Goal: Task Accomplishment & Management: Manage account settings

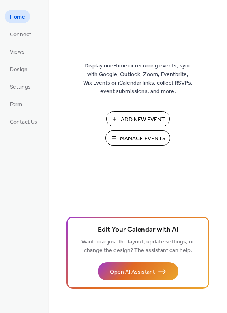
click at [136, 136] on span "Manage Events" at bounding box center [142, 138] width 45 height 9
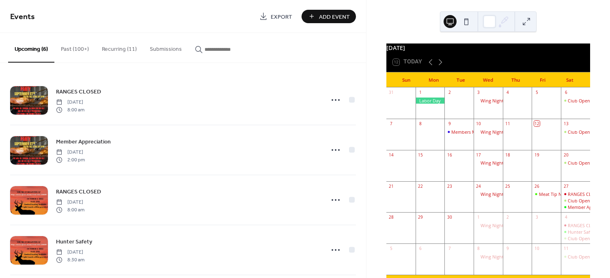
click at [118, 45] on button "Recurring (11)" at bounding box center [119, 47] width 48 height 29
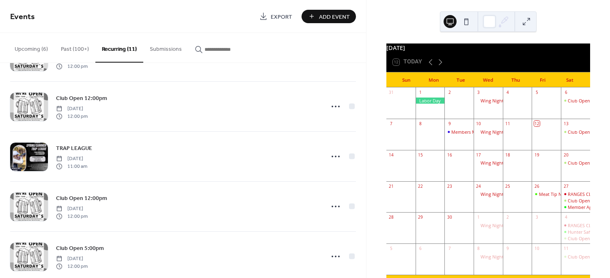
scroll to position [357, 0]
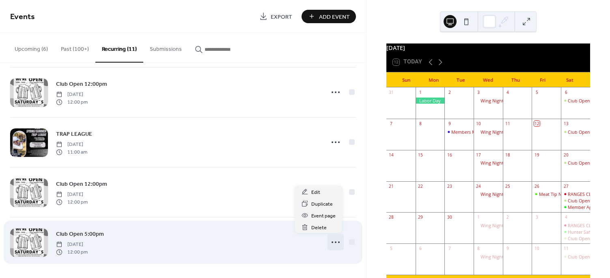
click at [334, 239] on icon at bounding box center [335, 241] width 13 height 13
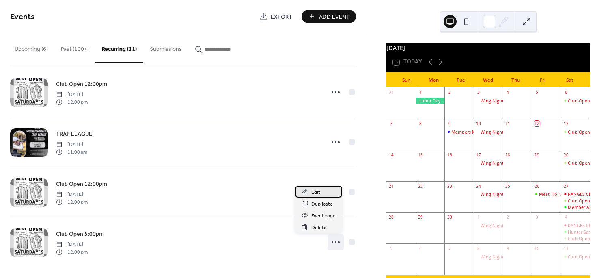
click at [314, 190] on span "Edit" at bounding box center [315, 192] width 9 height 9
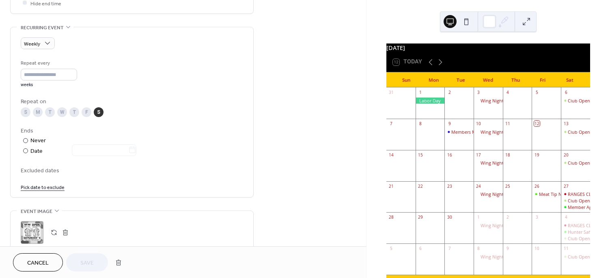
scroll to position [325, 0]
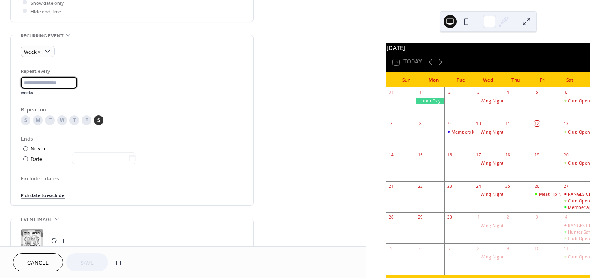
click at [37, 82] on input "*" at bounding box center [49, 83] width 56 height 12
click at [122, 71] on div "Repeat every * weeks" at bounding box center [132, 81] width 222 height 29
click at [71, 77] on input "*" at bounding box center [49, 83] width 56 height 12
click at [73, 82] on input "*" at bounding box center [49, 83] width 56 height 12
click at [74, 83] on input "*" at bounding box center [49, 83] width 56 height 12
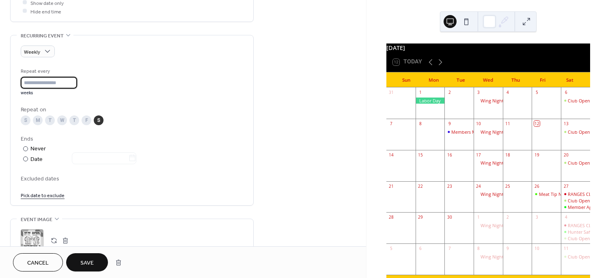
click at [76, 78] on input "*" at bounding box center [49, 83] width 56 height 12
type input "*"
click at [75, 83] on input "*" at bounding box center [49, 83] width 56 height 12
click at [110, 89] on div "Repeat every * weeks" at bounding box center [132, 81] width 222 height 29
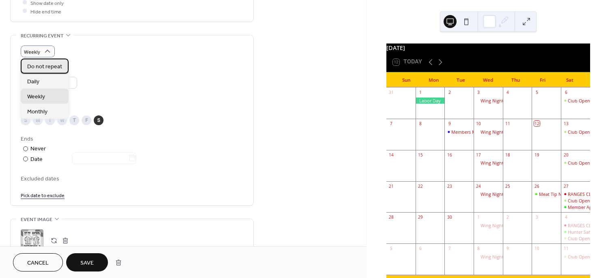
click at [40, 64] on span "Do not repeat" at bounding box center [44, 67] width 35 height 9
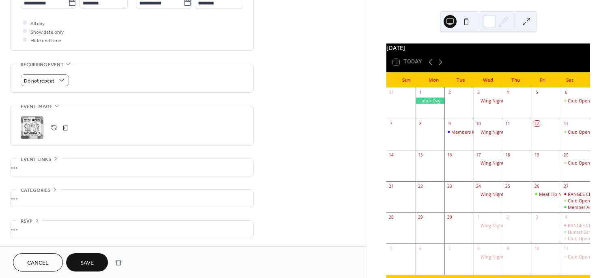
scroll to position [296, 0]
click at [91, 260] on span "Save" at bounding box center [86, 263] width 13 height 9
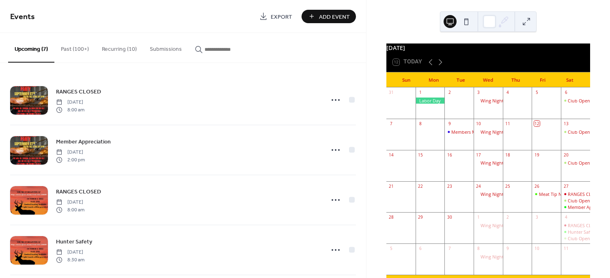
click at [119, 47] on button "Recurring (10)" at bounding box center [119, 47] width 48 height 29
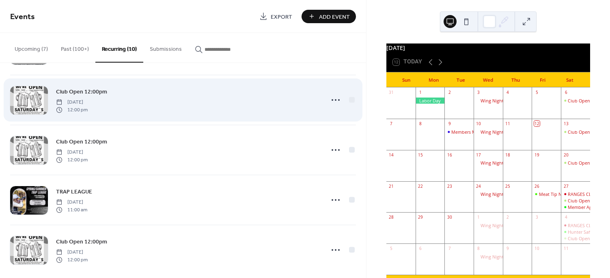
scroll to position [308, 0]
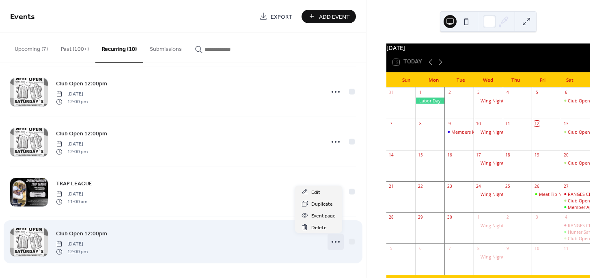
click at [332, 238] on icon at bounding box center [335, 241] width 13 height 13
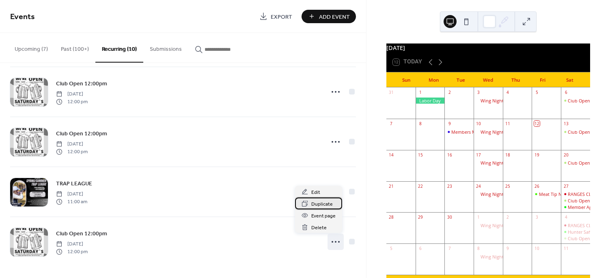
click at [315, 201] on span "Duplicate" at bounding box center [322, 204] width 22 height 9
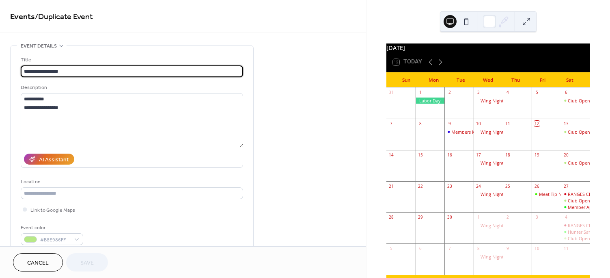
type input "**********"
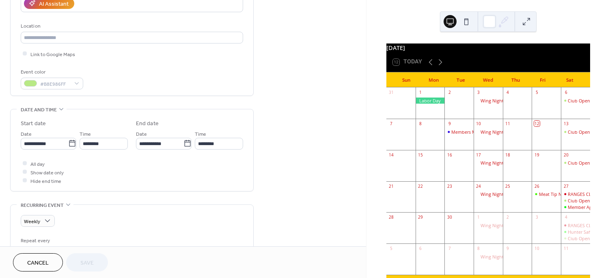
scroll to position [162, 0]
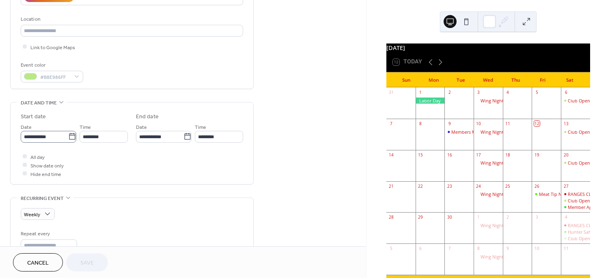
click at [69, 135] on icon at bounding box center [72, 136] width 6 height 6
click at [68, 135] on input "**********" at bounding box center [44, 137] width 47 height 12
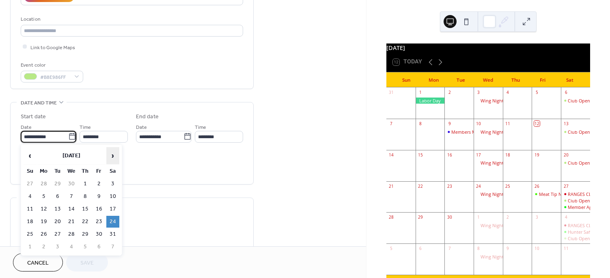
click at [111, 154] on span "›" at bounding box center [113, 155] width 12 height 16
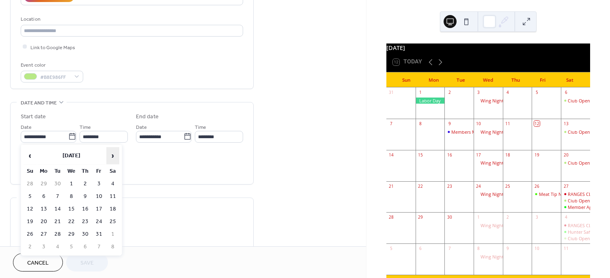
click at [111, 154] on span "›" at bounding box center [113, 155] width 12 height 16
click at [30, 155] on span "‹" at bounding box center [30, 155] width 12 height 16
click at [114, 153] on span "›" at bounding box center [113, 155] width 12 height 16
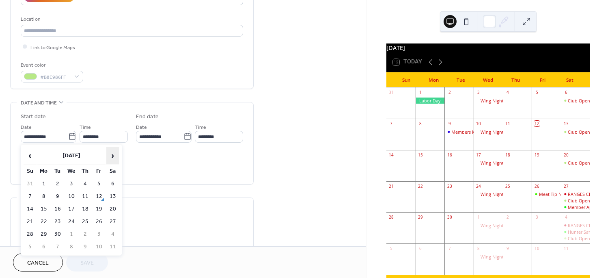
click at [114, 153] on span "›" at bounding box center [113, 155] width 12 height 16
click at [112, 195] on td "11" at bounding box center [112, 196] width 13 height 12
type input "**********"
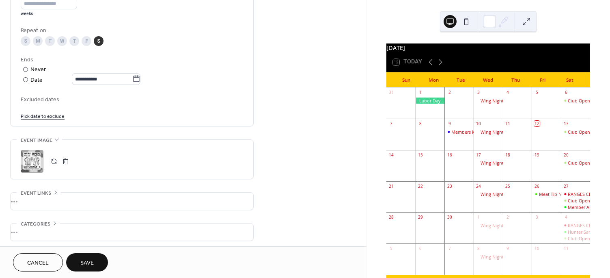
scroll to position [406, 0]
click at [24, 66] on div at bounding box center [25, 67] width 5 height 5
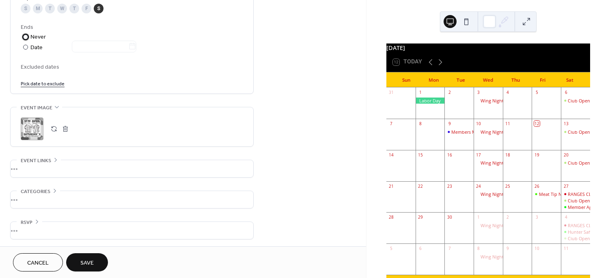
scroll to position [438, 0]
click at [90, 261] on span "Save" at bounding box center [86, 263] width 13 height 9
